Goal: Navigation & Orientation: Find specific page/section

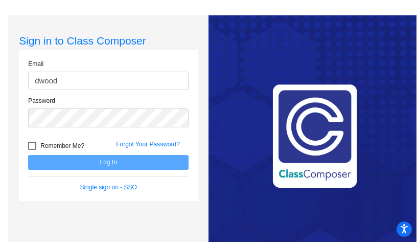
type input "dwood"
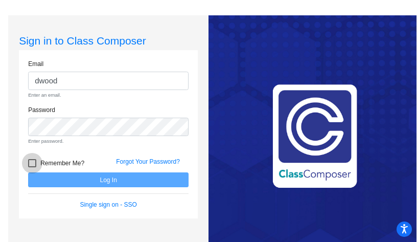
click at [30, 164] on div at bounding box center [32, 163] width 8 height 8
click at [32, 167] on input "Remember Me?" at bounding box center [32, 167] width 1 height 1
checkbox input "true"
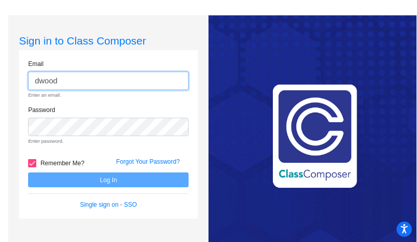
click at [57, 81] on input "dwood" at bounding box center [108, 81] width 161 height 19
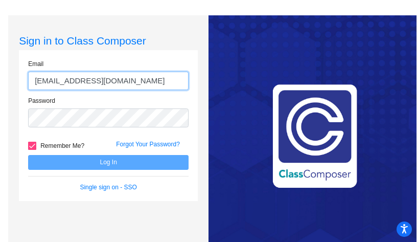
type input "[EMAIL_ADDRESS][DOMAIN_NAME]"
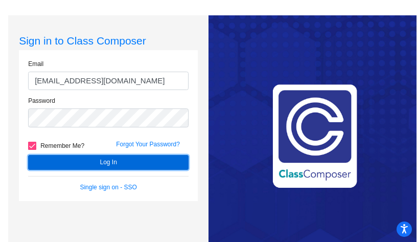
click at [101, 159] on button "Log In" at bounding box center [108, 162] width 161 height 15
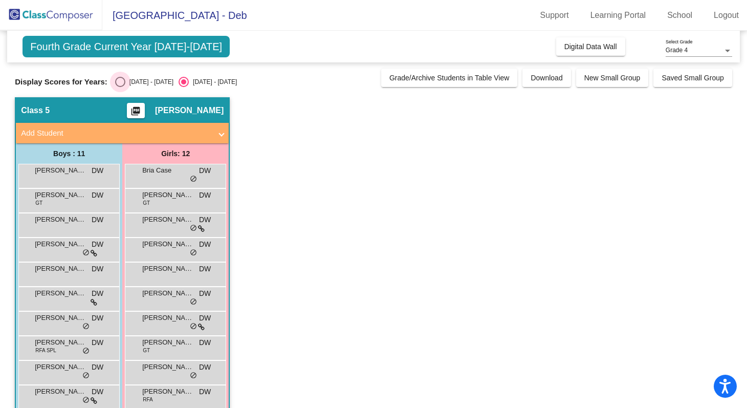
click at [121, 81] on div "Select an option" at bounding box center [120, 82] width 10 height 10
click at [120, 87] on input "[DATE] - [DATE]" at bounding box center [120, 87] width 1 height 1
radio input "true"
